Goal: Book appointment/travel/reservation

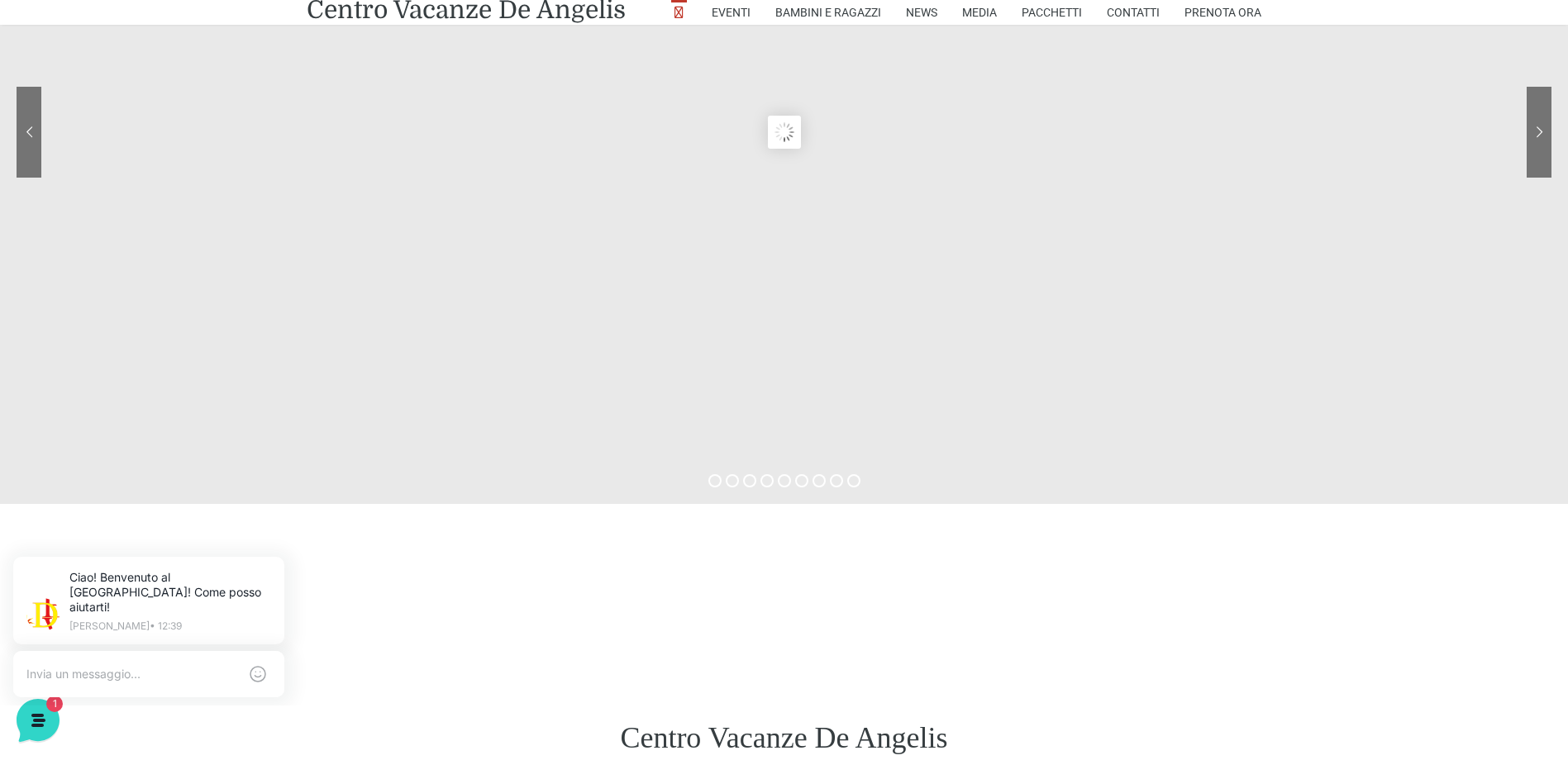
scroll to position [496, 0]
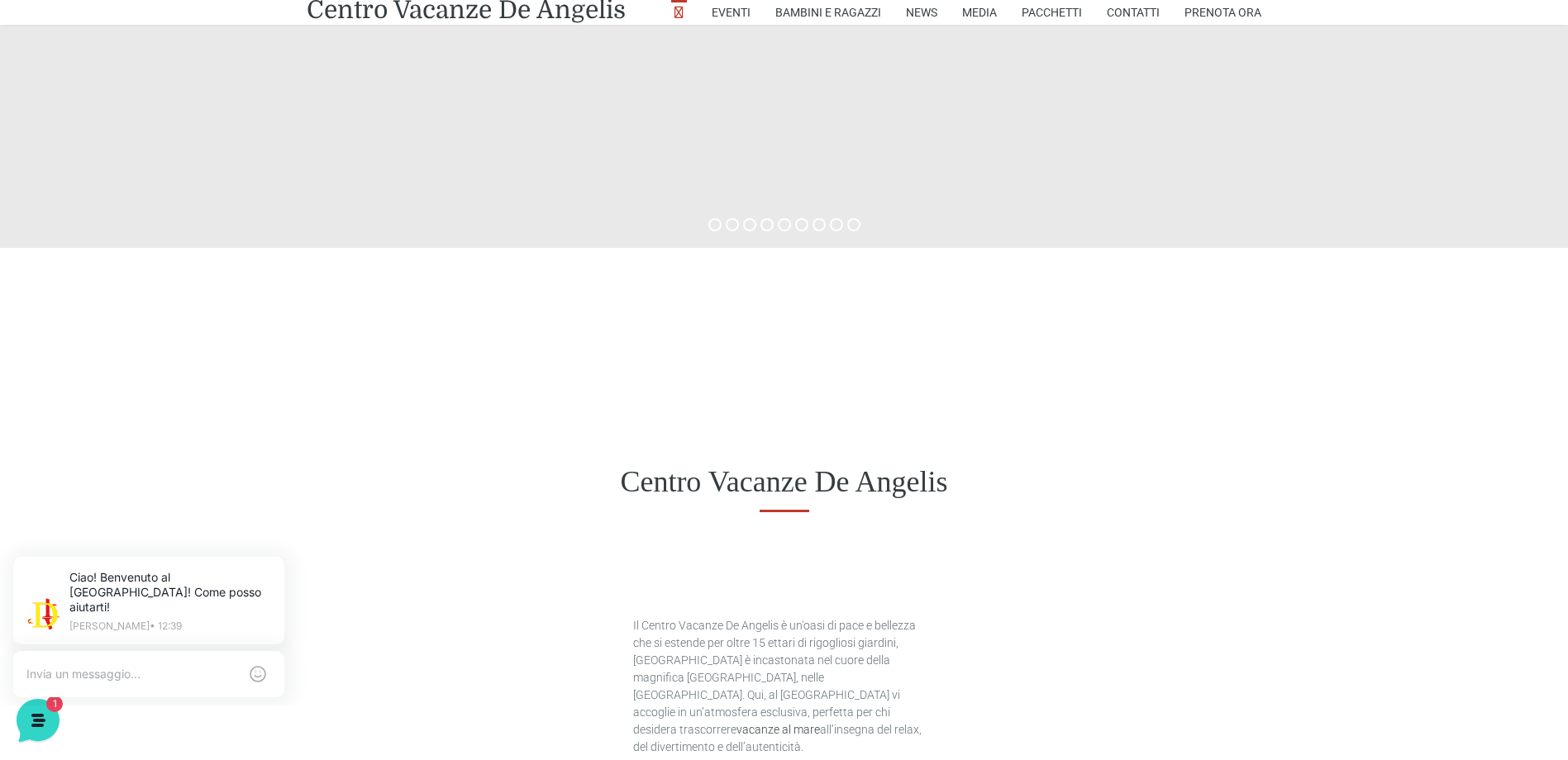
click at [455, 480] on h1 "Centro Vacanze De Angelis" at bounding box center [783, 482] width 954 height 36
click at [407, 495] on h1 "Centro Vacanze De Angelis" at bounding box center [783, 482] width 954 height 36
click at [428, 522] on div "Centro Vacanze De Angelis" at bounding box center [784, 482] width 1568 height 128
click at [543, 493] on h1 "Centro Vacanze De Angelis" at bounding box center [783, 482] width 954 height 36
drag, startPoint x: 588, startPoint y: 423, endPoint x: 571, endPoint y: 494, distance: 73.0
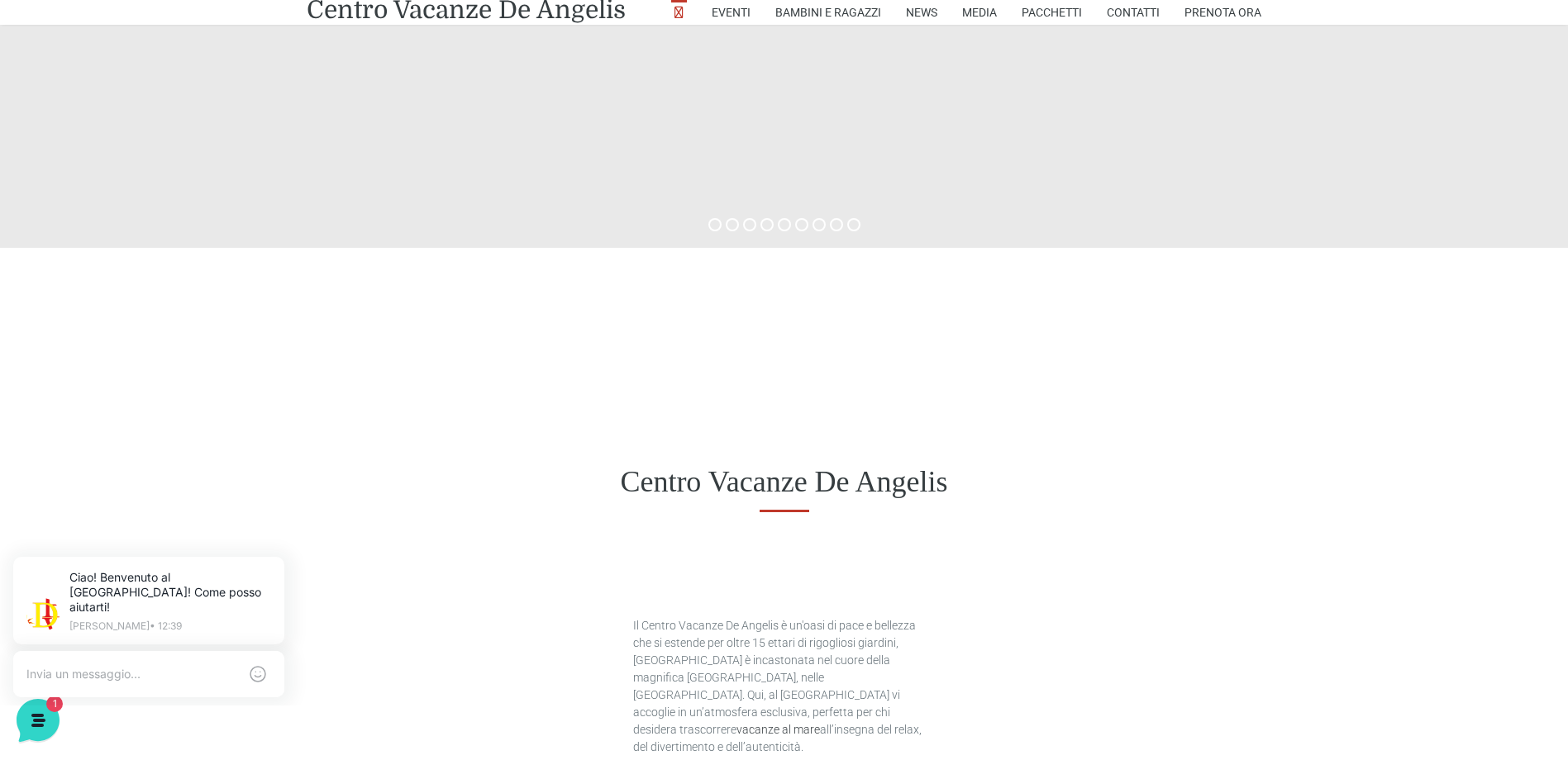
click at [571, 494] on h1 "Centro Vacanze De Angelis" at bounding box center [783, 482] width 954 height 36
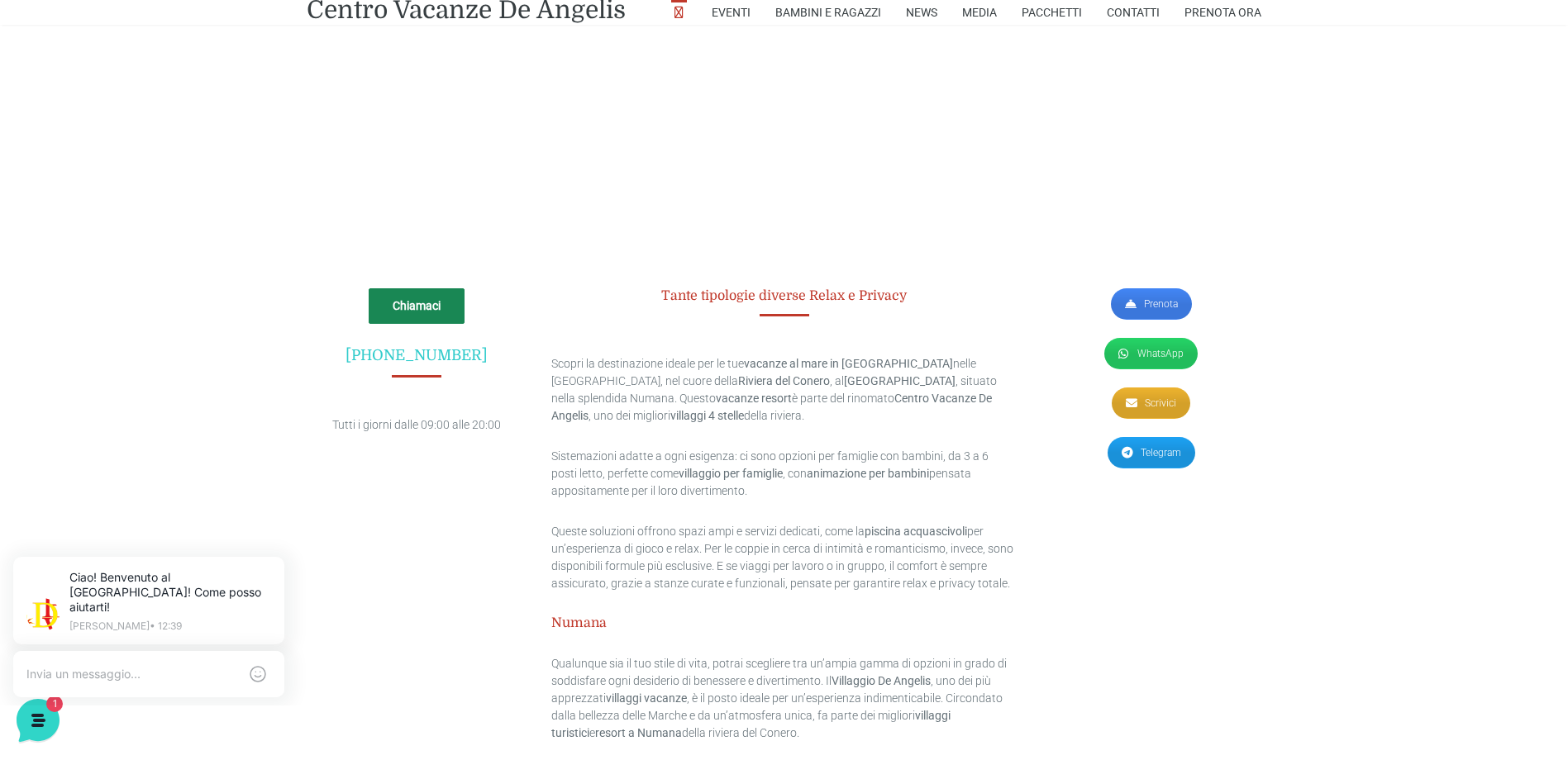
scroll to position [4533, 0]
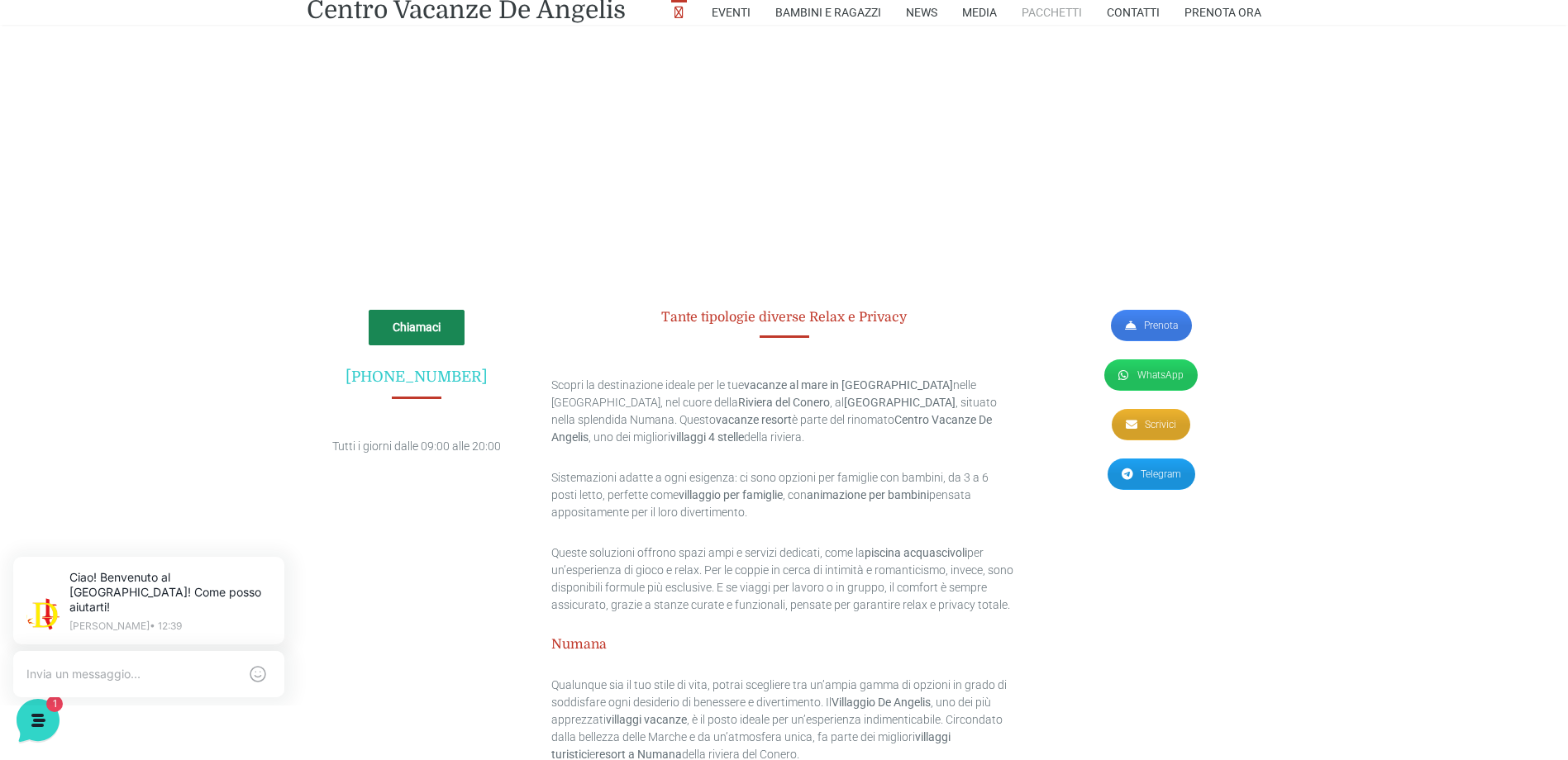
click at [1050, 15] on link "Pacchetti" at bounding box center [1051, 12] width 60 height 25
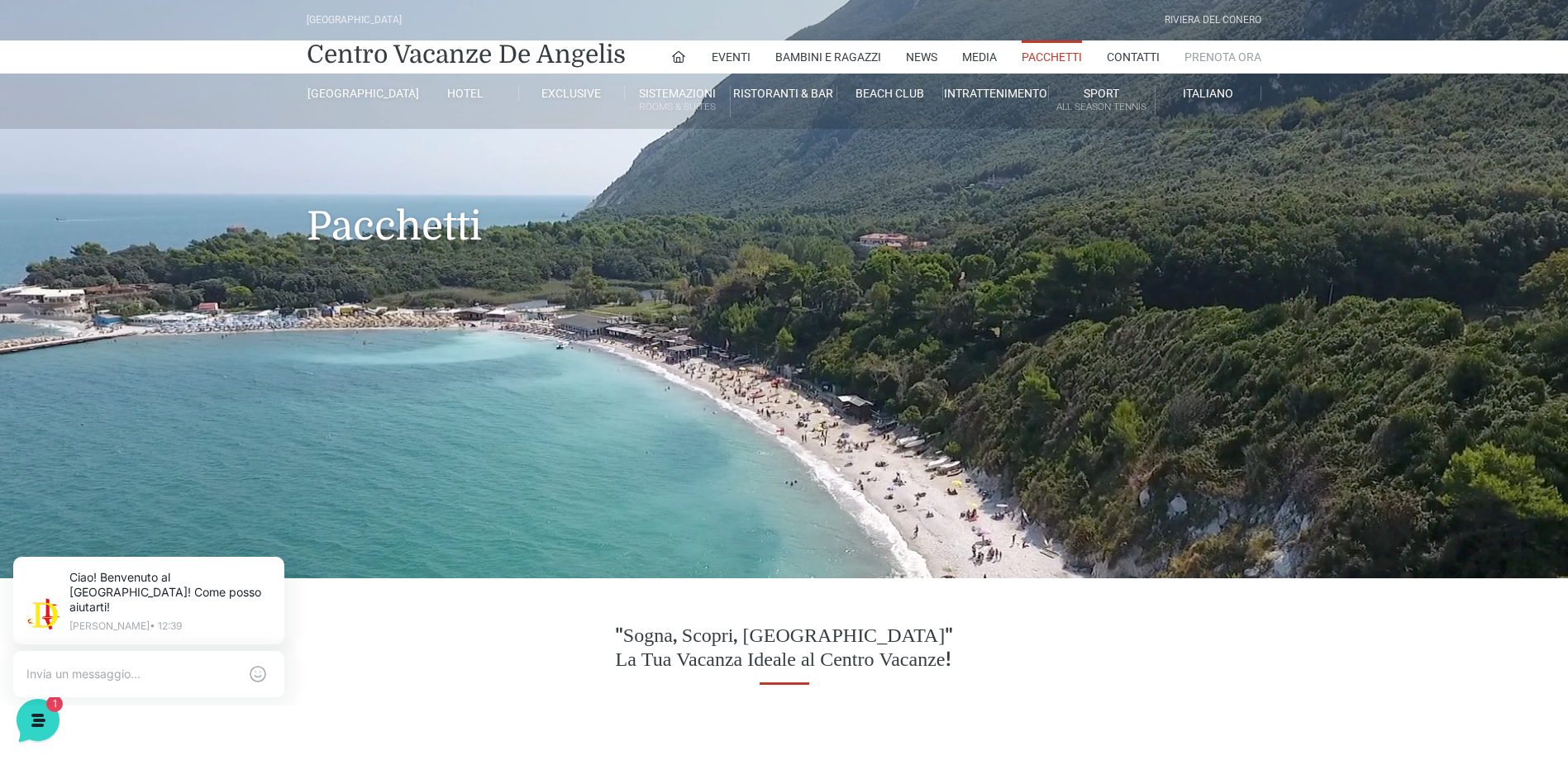
click at [1231, 52] on link "Prenota Ora" at bounding box center [1222, 57] width 77 height 33
